Goal: Task Accomplishment & Management: Use online tool/utility

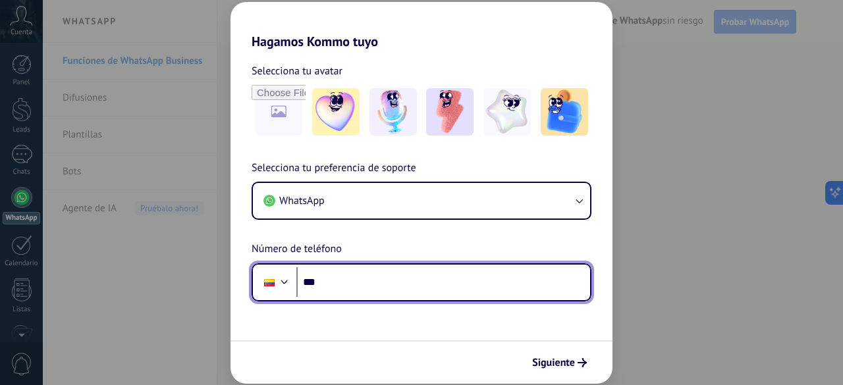
click at [399, 277] on input "***" at bounding box center [444, 283] width 294 height 30
type input "**********"
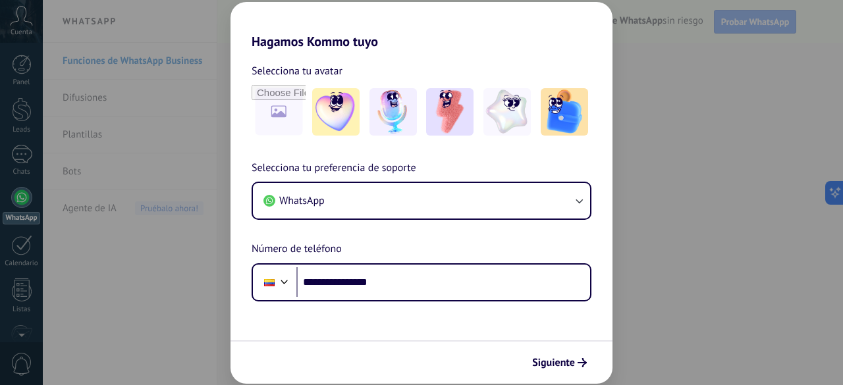
click at [416, 325] on form "**********" at bounding box center [422, 216] width 382 height 335
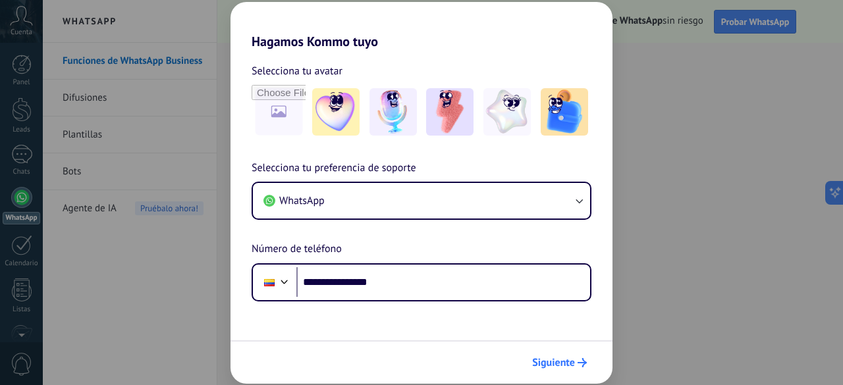
click at [561, 360] on span "Siguiente" at bounding box center [553, 362] width 43 height 9
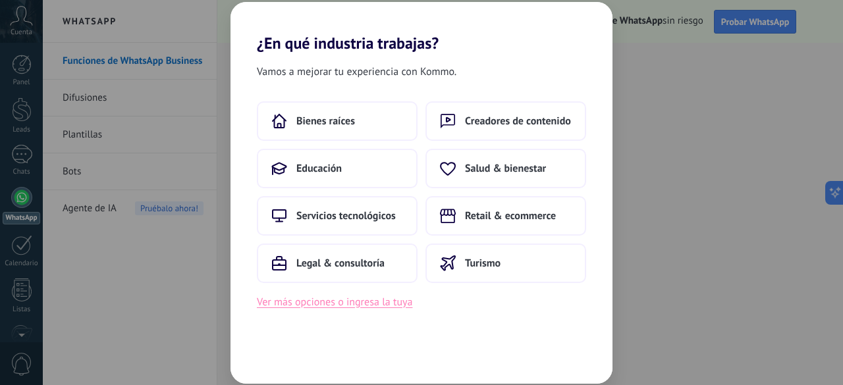
click at [391, 304] on button "Ver más opciones o ingresa la tuya" at bounding box center [335, 302] width 156 height 17
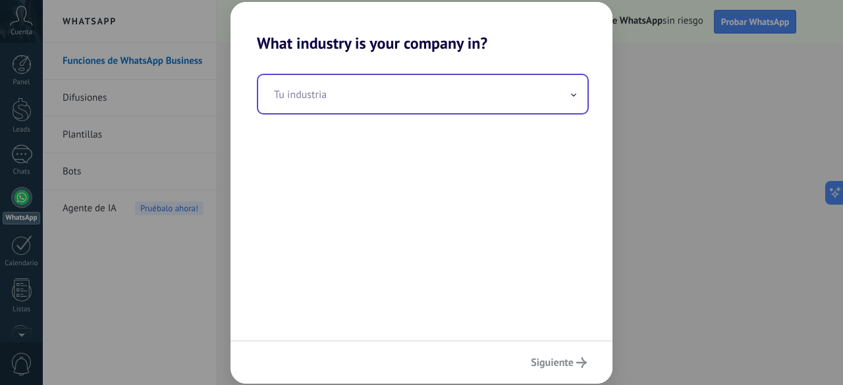
click at [383, 101] on input "text" at bounding box center [422, 94] width 329 height 38
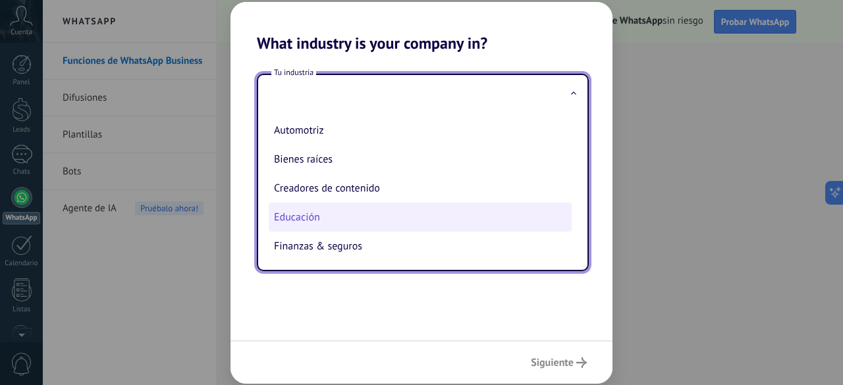
click at [295, 220] on li "Educación" at bounding box center [420, 217] width 303 height 29
type input "*********"
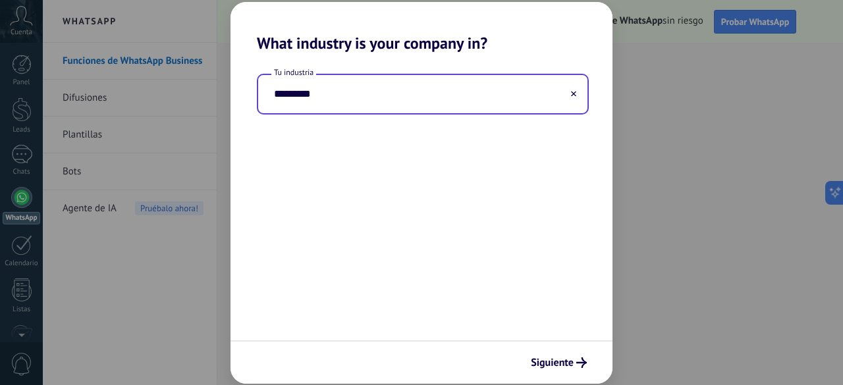
click at [423, 220] on div "Tu industria *********" at bounding box center [422, 197] width 382 height 288
click at [576, 363] on span "Siguiente" at bounding box center [559, 363] width 56 height 11
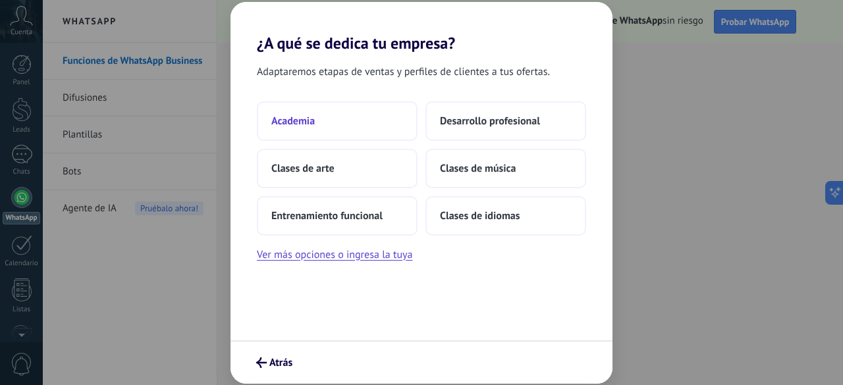
click at [297, 115] on span "Academia" at bounding box center [292, 121] width 43 height 13
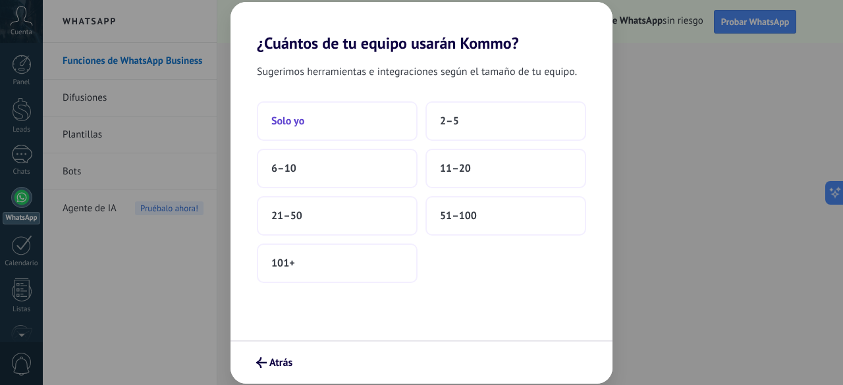
click at [294, 117] on span "Solo yo" at bounding box center [287, 121] width 33 height 13
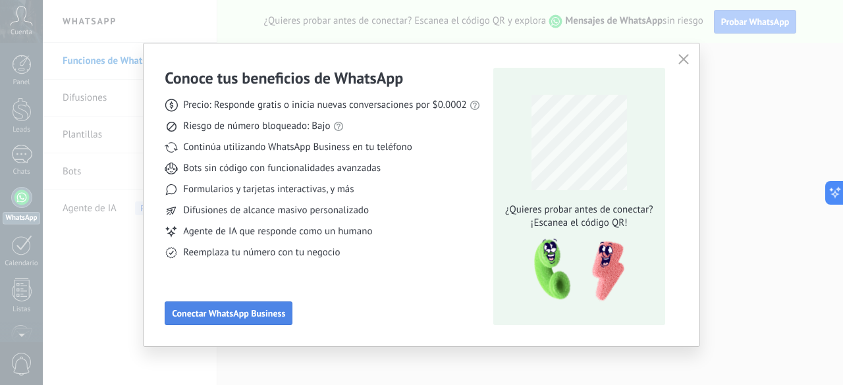
click at [260, 312] on span "Conectar WhatsApp Business" at bounding box center [228, 313] width 113 height 9
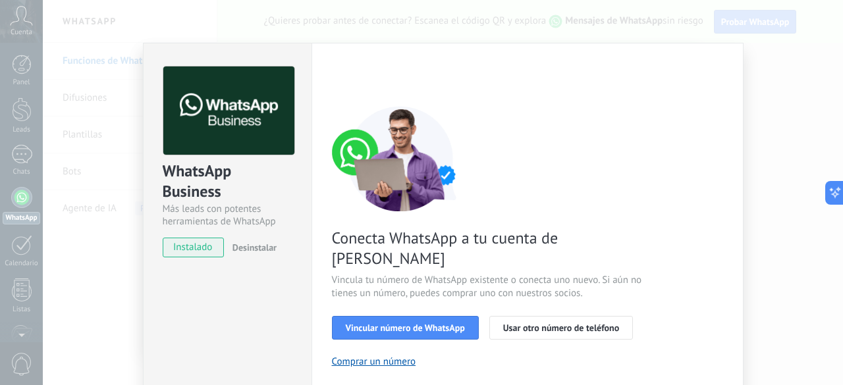
click at [195, 248] on span "instalado" at bounding box center [193, 248] width 60 height 20
click at [434, 324] on span "Vincular número de WhatsApp" at bounding box center [405, 328] width 119 height 9
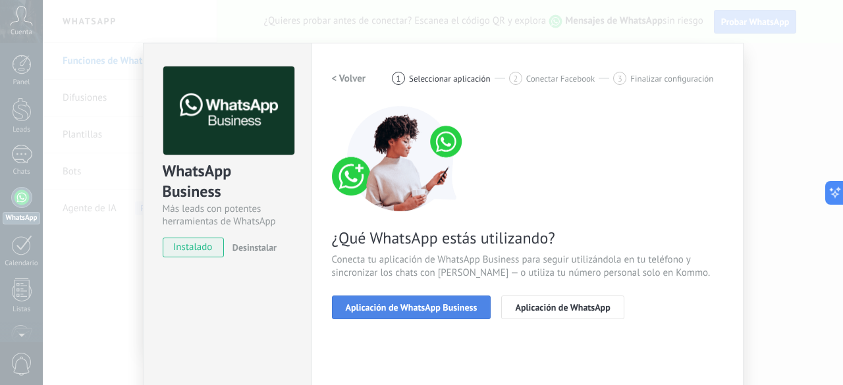
click at [438, 306] on span "Aplicación de WhatsApp Business" at bounding box center [412, 307] width 132 height 9
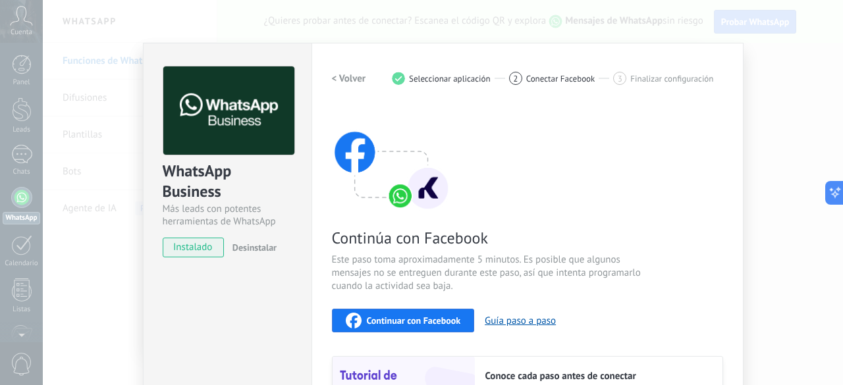
click at [669, 268] on div "Continúa con Facebook Este paso toma aproximadamente 5 minutos. Es posible que …" at bounding box center [527, 284] width 391 height 356
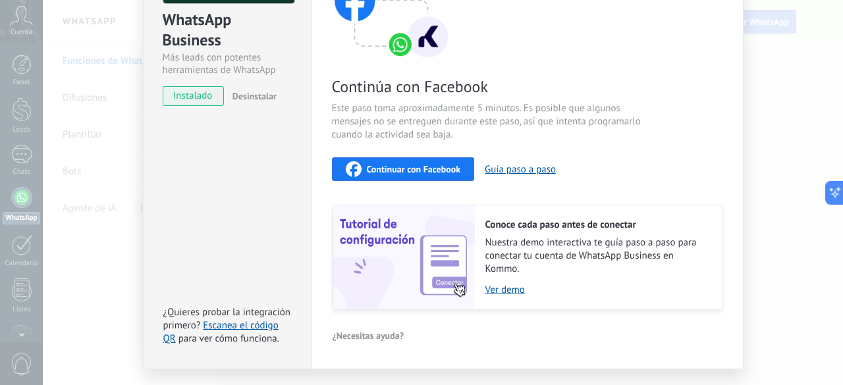
scroll to position [183, 0]
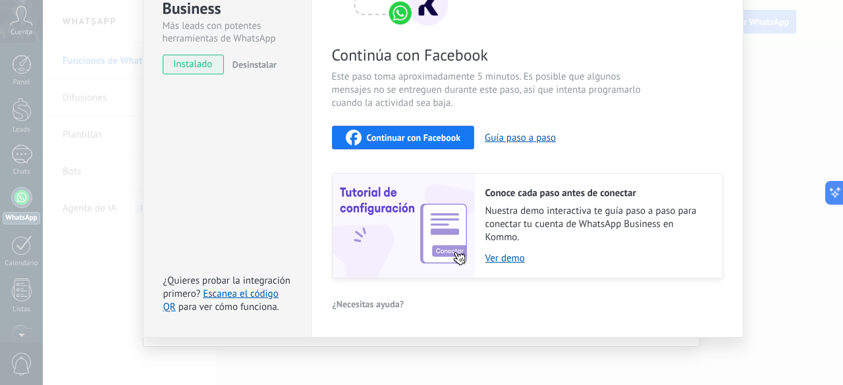
click at [790, 159] on div "WhatsApp Business Más leads con potentes herramientas de WhatsApp instalado Des…" at bounding box center [443, 192] width 801 height 385
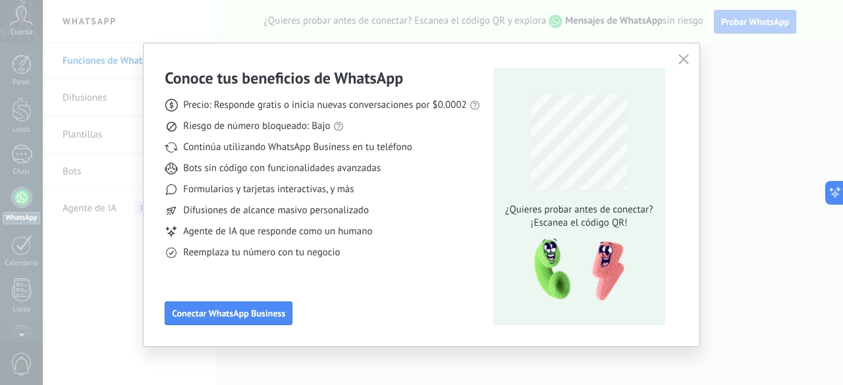
scroll to position [0, 0]
click at [683, 65] on span "button" at bounding box center [684, 60] width 11 height 12
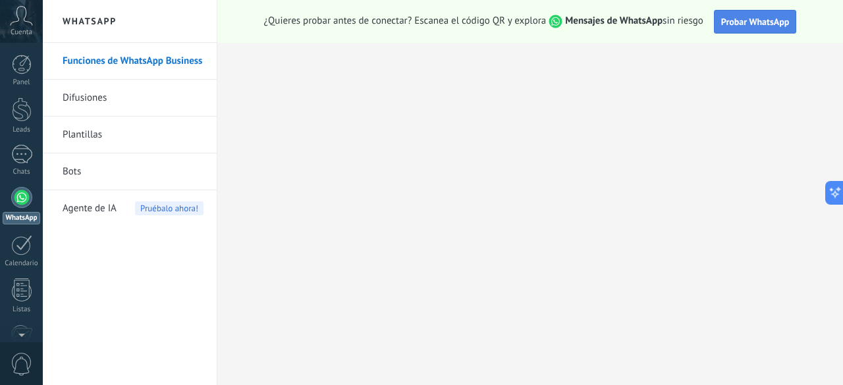
scroll to position [161, 0]
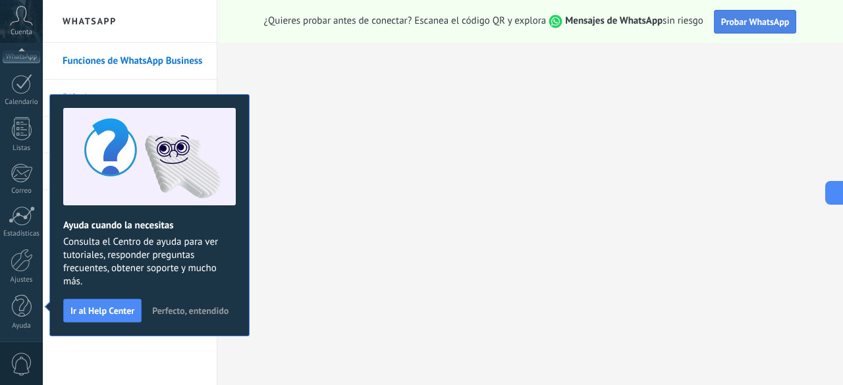
click at [745, 14] on button "Probar WhatsApp" at bounding box center [755, 22] width 83 height 24
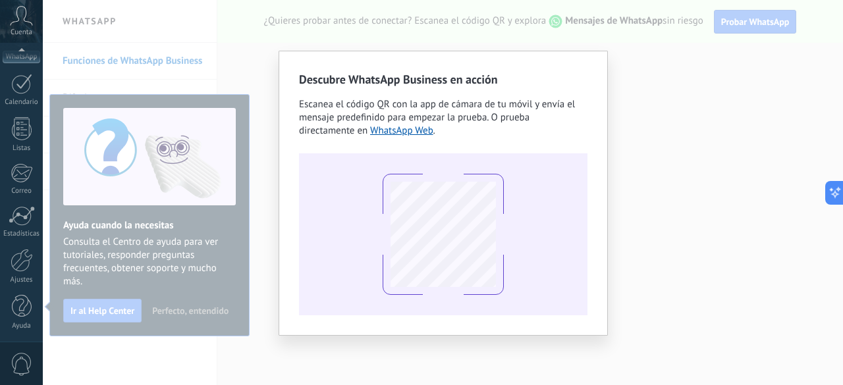
click at [332, 141] on div "Descubre WhatsApp Business en acción Escanea el código QR con la app de cámara …" at bounding box center [443, 193] width 289 height 244
click at [370, 132] on link "WhatsApp Web" at bounding box center [401, 131] width 63 height 13
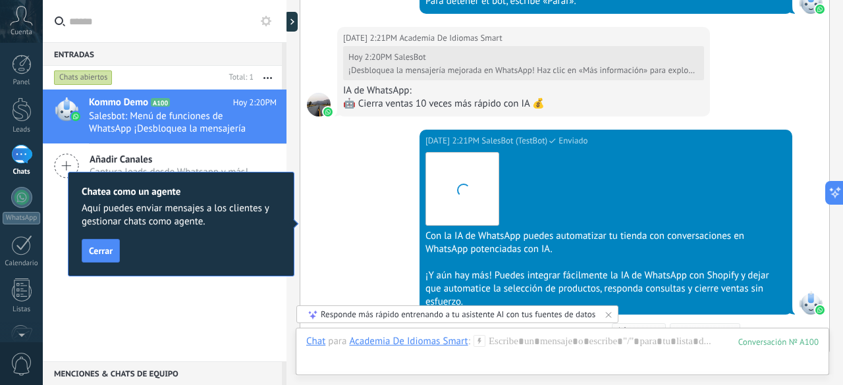
scroll to position [1498, 0]
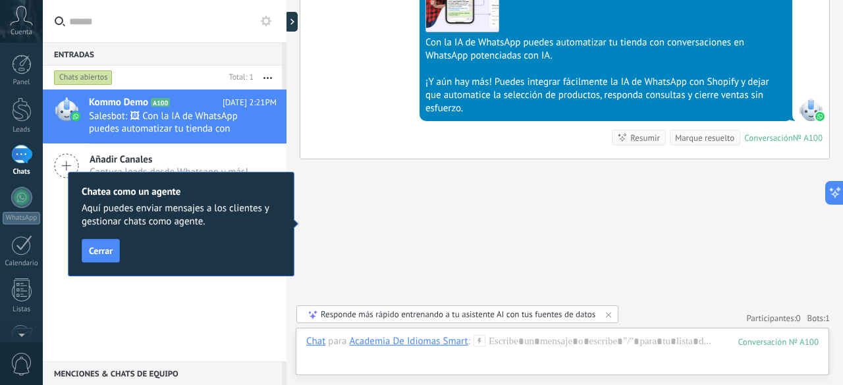
click at [121, 258] on div "Chatea como un agente Aquí puedes enviar mensajes a los clientes y gestionar ch…" at bounding box center [181, 224] width 227 height 105
click at [101, 253] on span "Cerrar" at bounding box center [101, 250] width 24 height 9
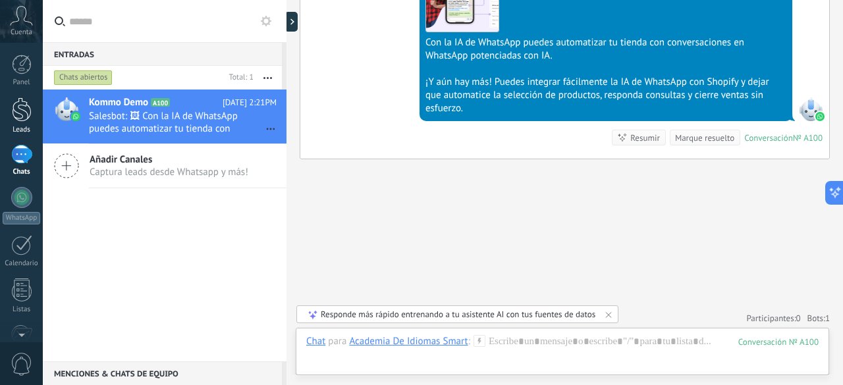
click at [24, 103] on div at bounding box center [22, 110] width 20 height 24
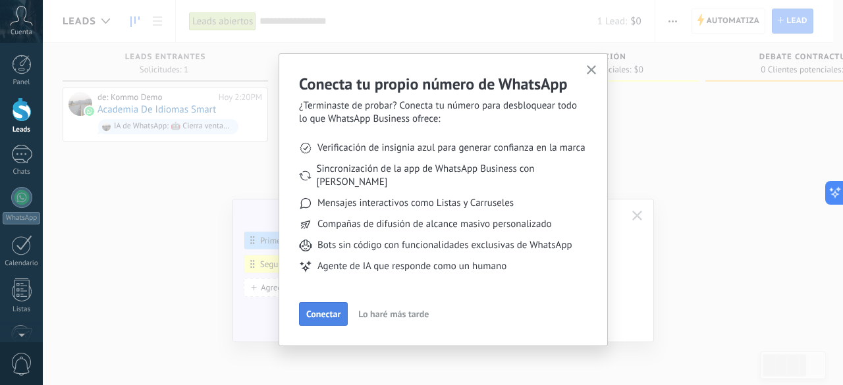
click at [317, 302] on button "Conectar" at bounding box center [323, 314] width 49 height 24
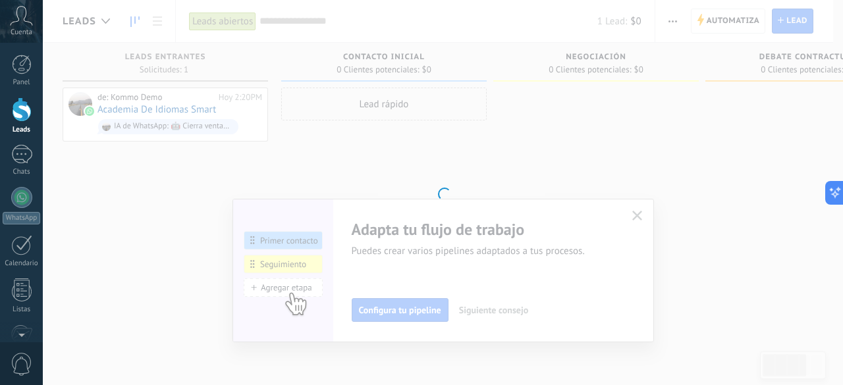
click at [290, 289] on div at bounding box center [443, 192] width 801 height 385
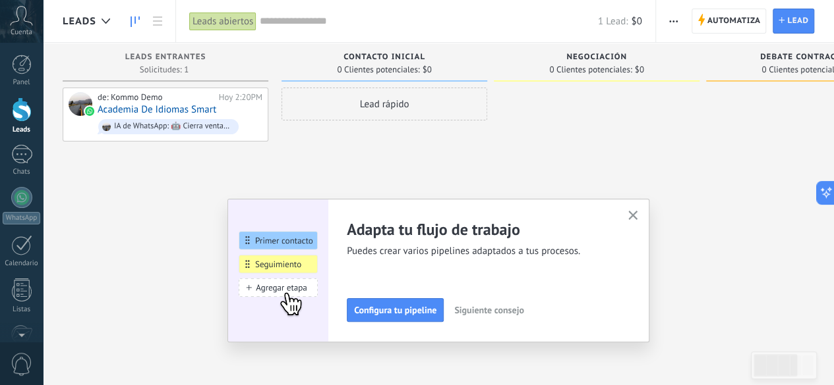
click at [290, 289] on img at bounding box center [278, 271] width 100 height 144
click at [398, 310] on div "Adapta tu flujo de trabajo Puedes crear varios pipelines adaptados a tus proces…" at bounding box center [438, 270] width 381 height 103
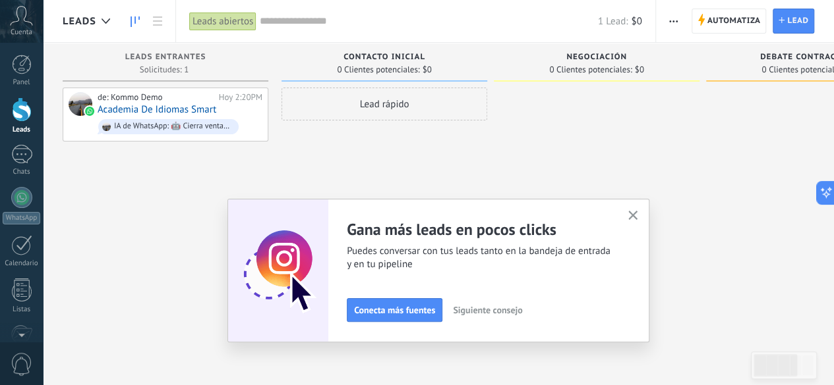
click at [637, 216] on use "button" at bounding box center [633, 216] width 10 height 10
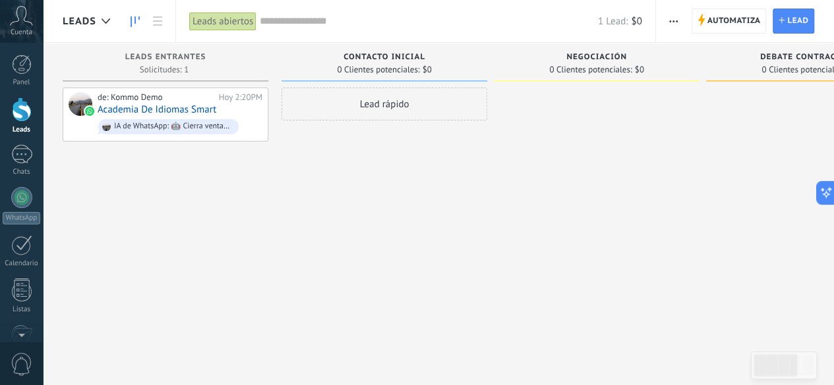
click at [381, 102] on div "Lead rápido" at bounding box center [384, 104] width 206 height 33
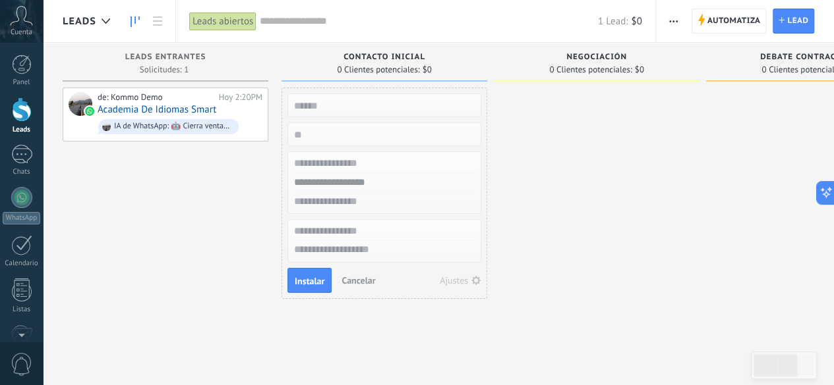
click at [553, 204] on div at bounding box center [597, 195] width 206 height 215
click at [143, 111] on link "Academia De Idiomas Smart" at bounding box center [157, 109] width 119 height 11
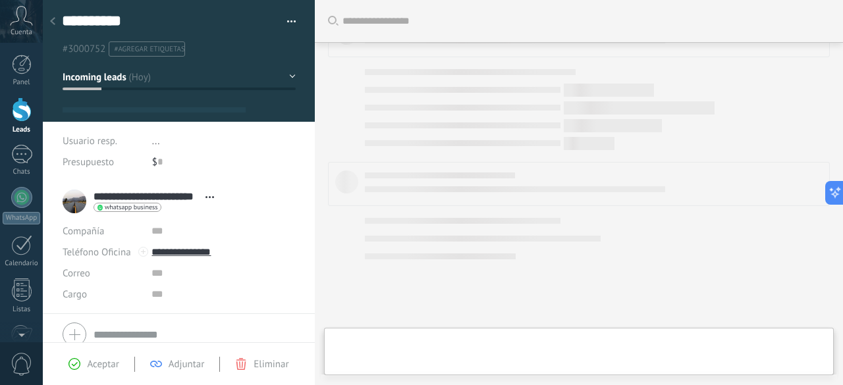
type textarea "**********"
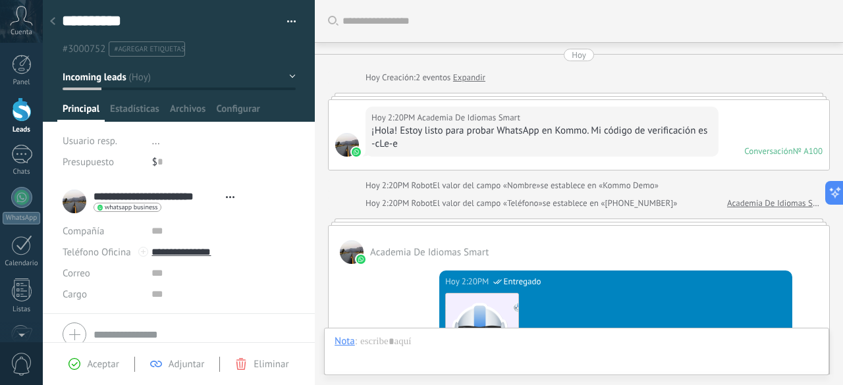
scroll to position [20, 0]
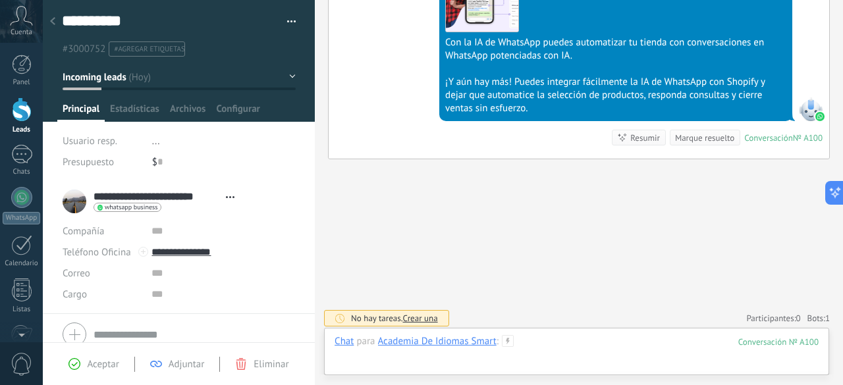
click at [561, 343] on div at bounding box center [577, 355] width 484 height 40
